Goal: Task Accomplishment & Management: Manage account settings

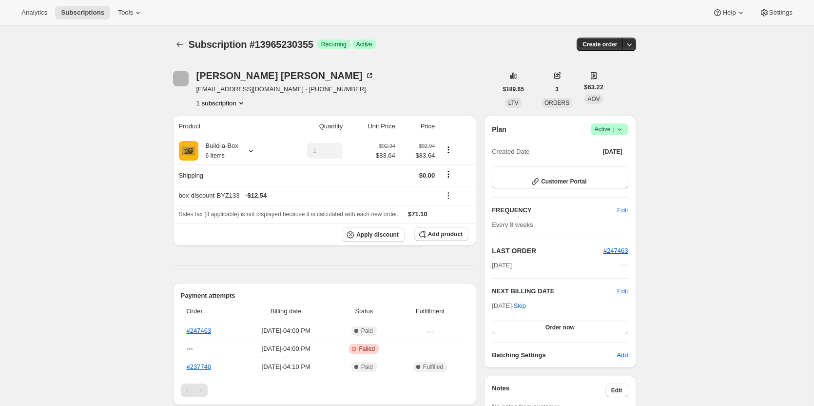
click at [621, 127] on icon at bounding box center [620, 129] width 10 height 10
click at [619, 162] on span "Cancel subscription" at bounding box center [612, 164] width 55 height 7
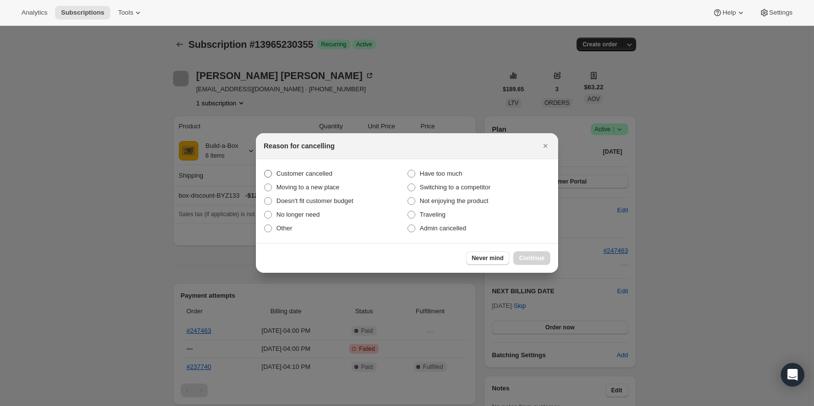
click at [288, 172] on span "Customer cancelled" at bounding box center [304, 173] width 56 height 7
click at [265, 170] on input "Customer cancelled" at bounding box center [264, 170] width 0 height 0
radio input "true"
click at [545, 258] on button "Continue" at bounding box center [531, 258] width 37 height 14
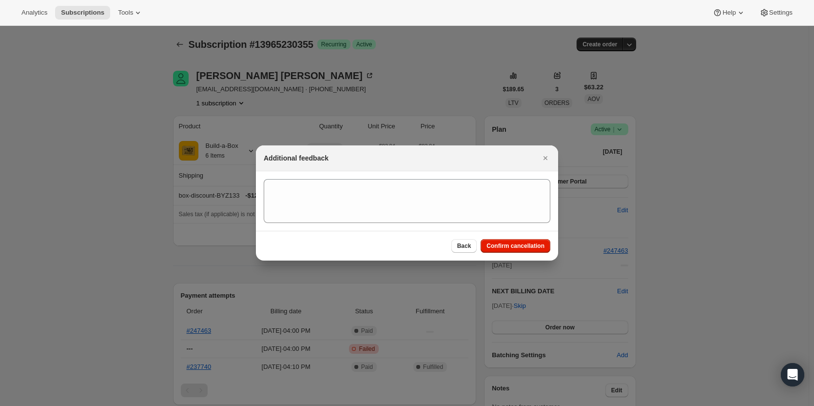
click at [526, 257] on div "Back Confirm cancellation" at bounding box center [407, 246] width 302 height 30
click at [519, 245] on span "Confirm cancellation" at bounding box center [515, 246] width 58 height 8
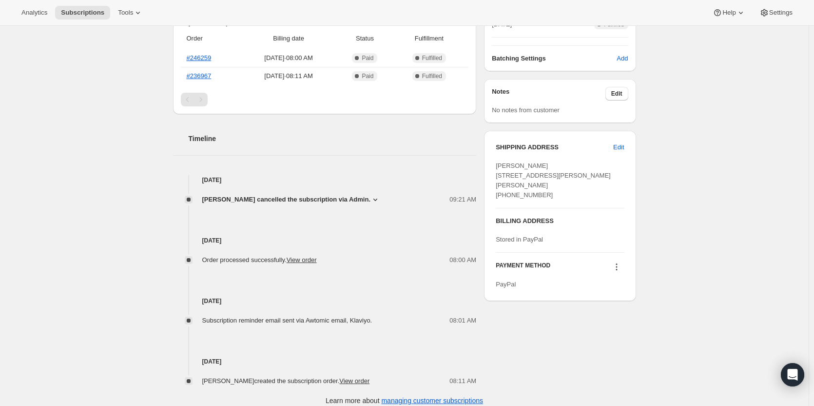
scroll to position [262, 0]
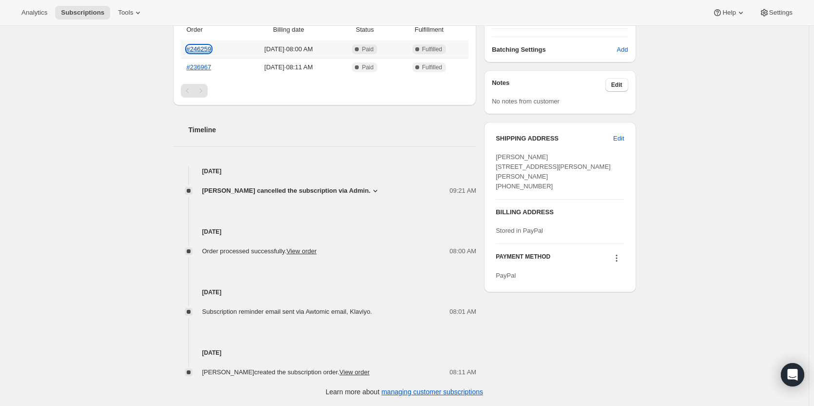
click at [198, 46] on link "#246259" at bounding box center [199, 48] width 25 height 7
